Goal: Task Accomplishment & Management: Use online tool/utility

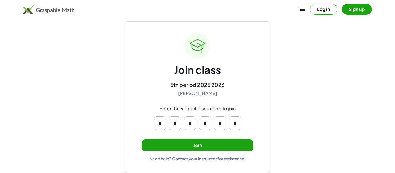
scroll to position [11, 0]
click at [210, 144] on button "Join" at bounding box center [198, 146] width 112 height 12
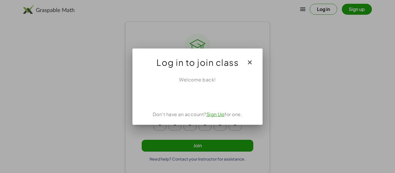
click at [251, 60] on icon "button" at bounding box center [249, 62] width 7 height 7
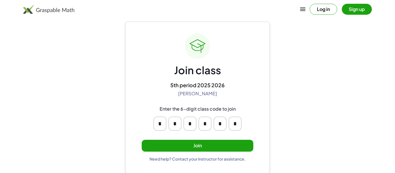
click at [216, 142] on button "Join" at bounding box center [198, 146] width 112 height 12
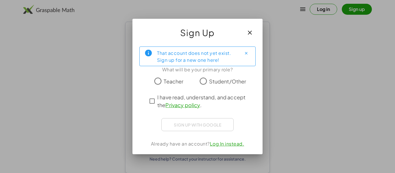
click at [250, 31] on icon "button" at bounding box center [249, 32] width 7 height 7
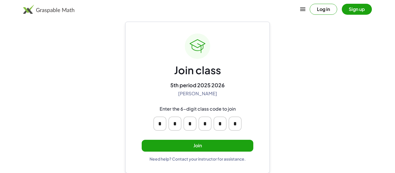
click at [205, 141] on button "Join" at bounding box center [198, 146] width 112 height 12
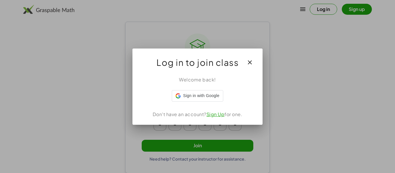
scroll to position [0, 0]
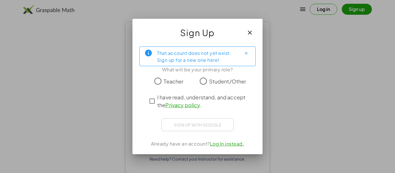
click at [245, 34] on button "button" at bounding box center [250, 33] width 14 height 14
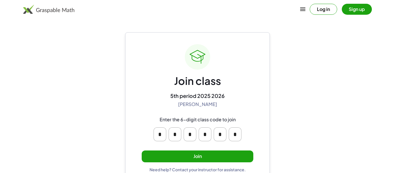
scroll to position [11, 0]
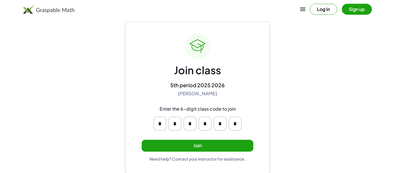
click at [190, 148] on button "Join" at bounding box center [198, 146] width 112 height 12
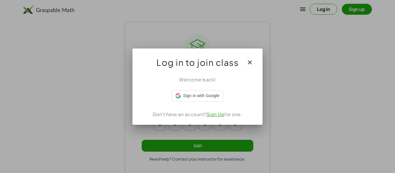
scroll to position [0, 0]
